Goal: Task Accomplishment & Management: Use online tool/utility

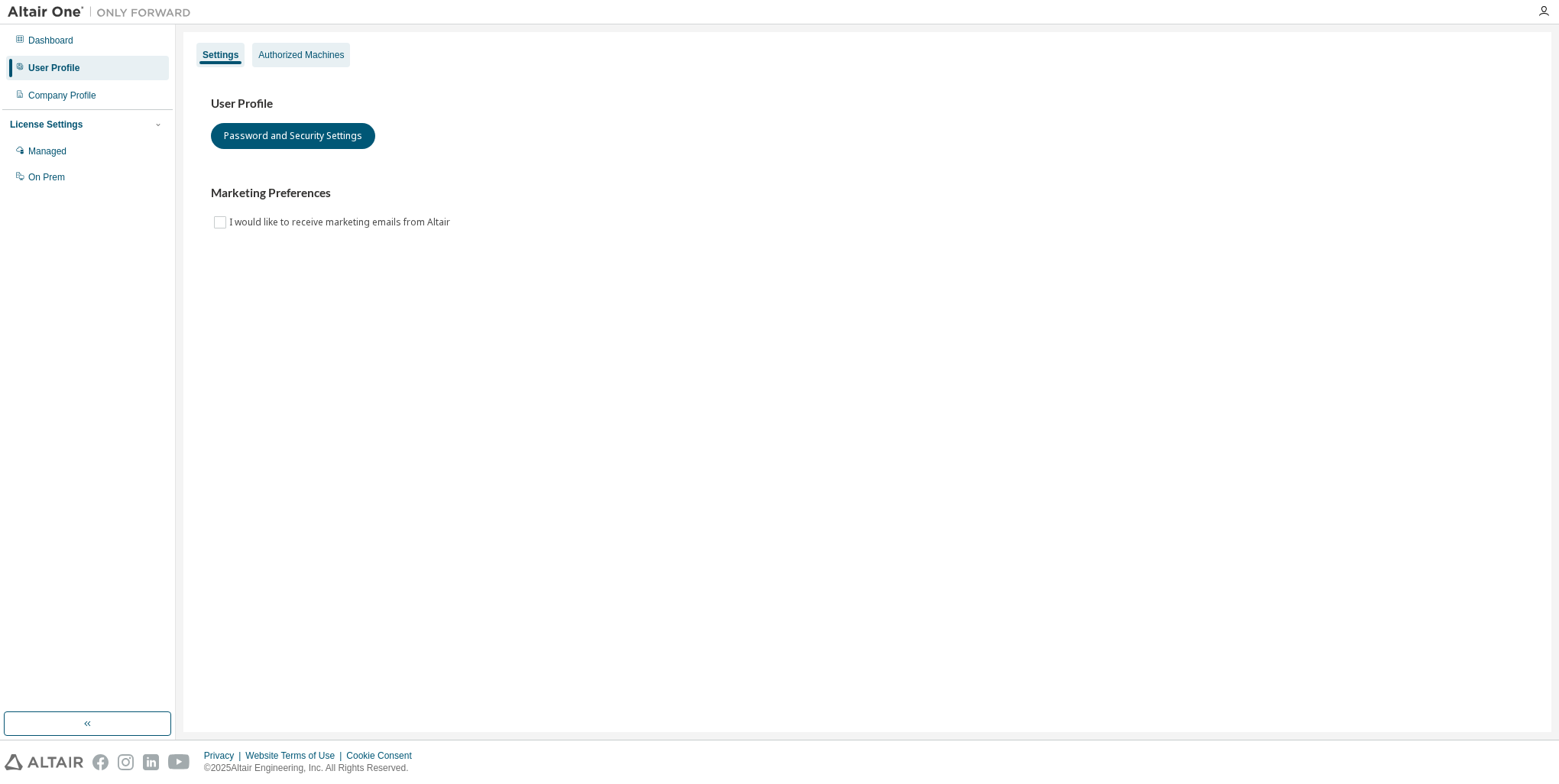
click at [314, 62] on div "Authorized Machines" at bounding box center [301, 55] width 97 height 25
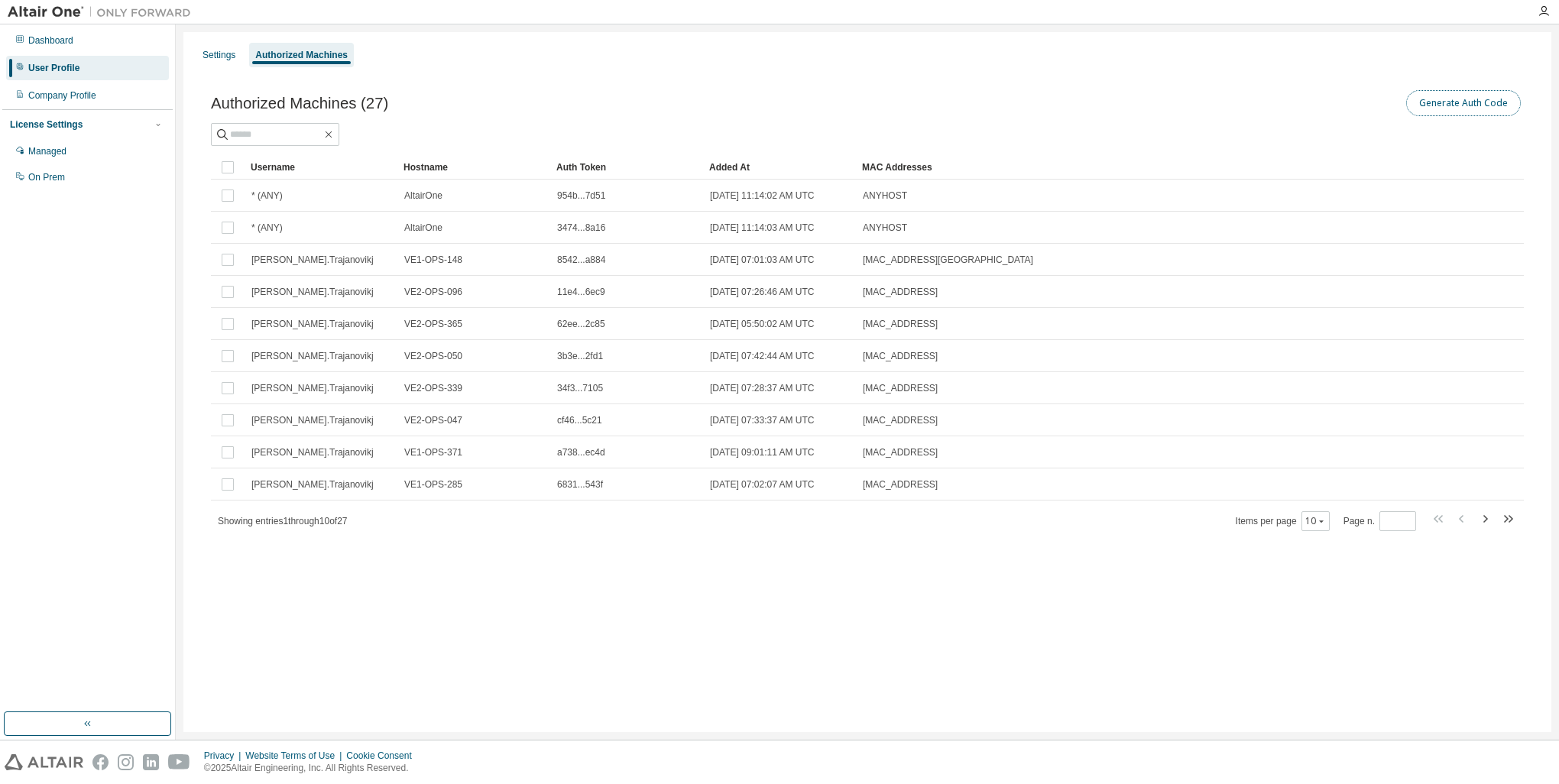
click at [1454, 93] on button "Generate Auth Code" at bounding box center [1464, 103] width 115 height 26
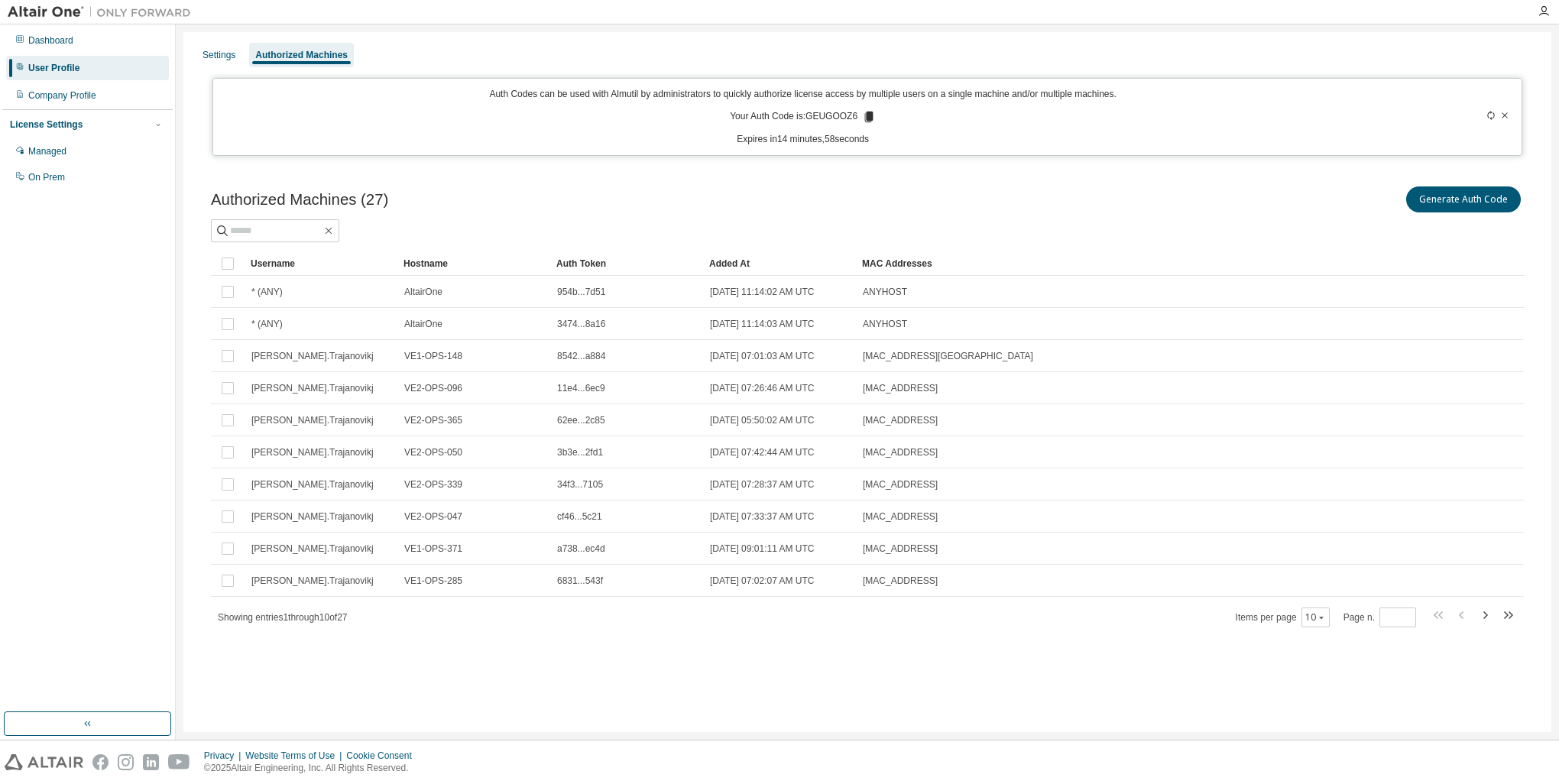
click at [829, 112] on p "Your Auth Code is: GEUGOOZ6" at bounding box center [803, 117] width 146 height 14
copy p "GEUGOOZ6"
